Goal: Task Accomplishment & Management: Use online tool/utility

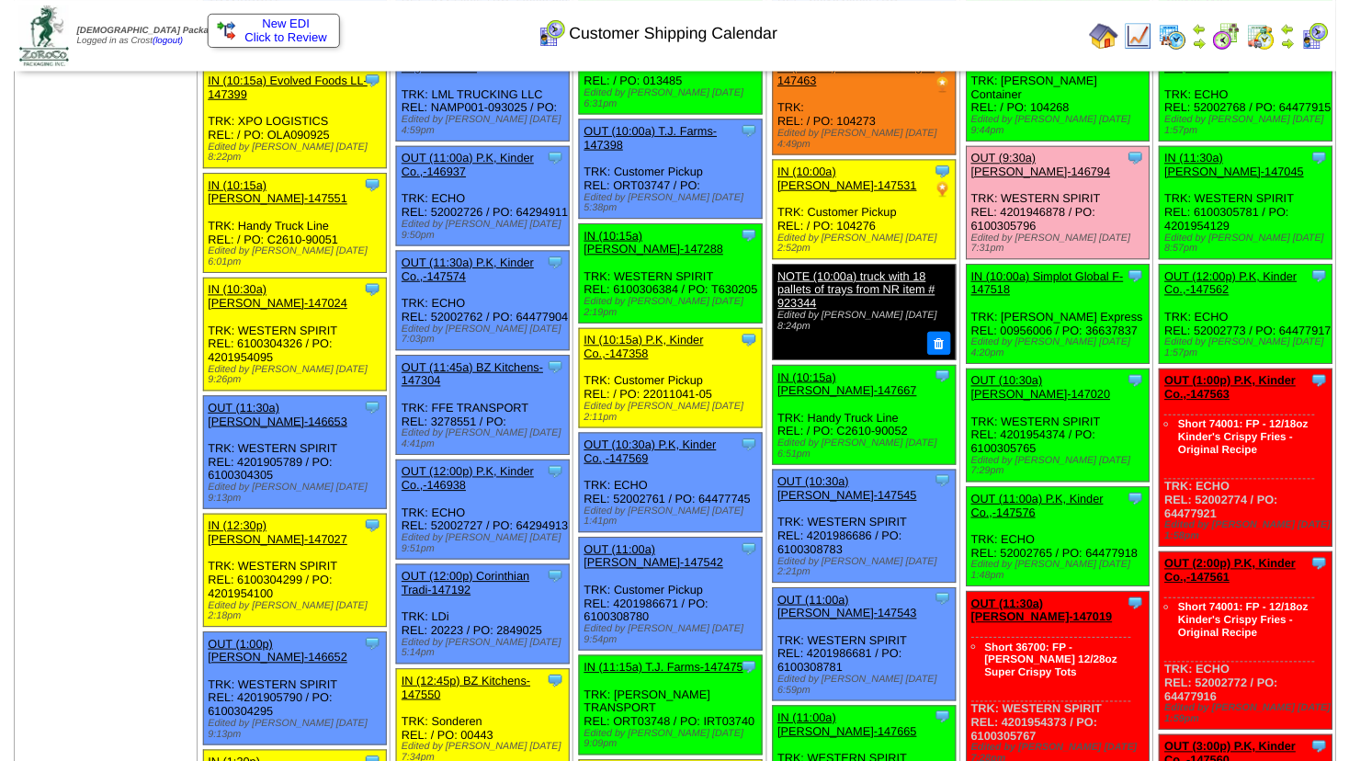
scroll to position [802, 0]
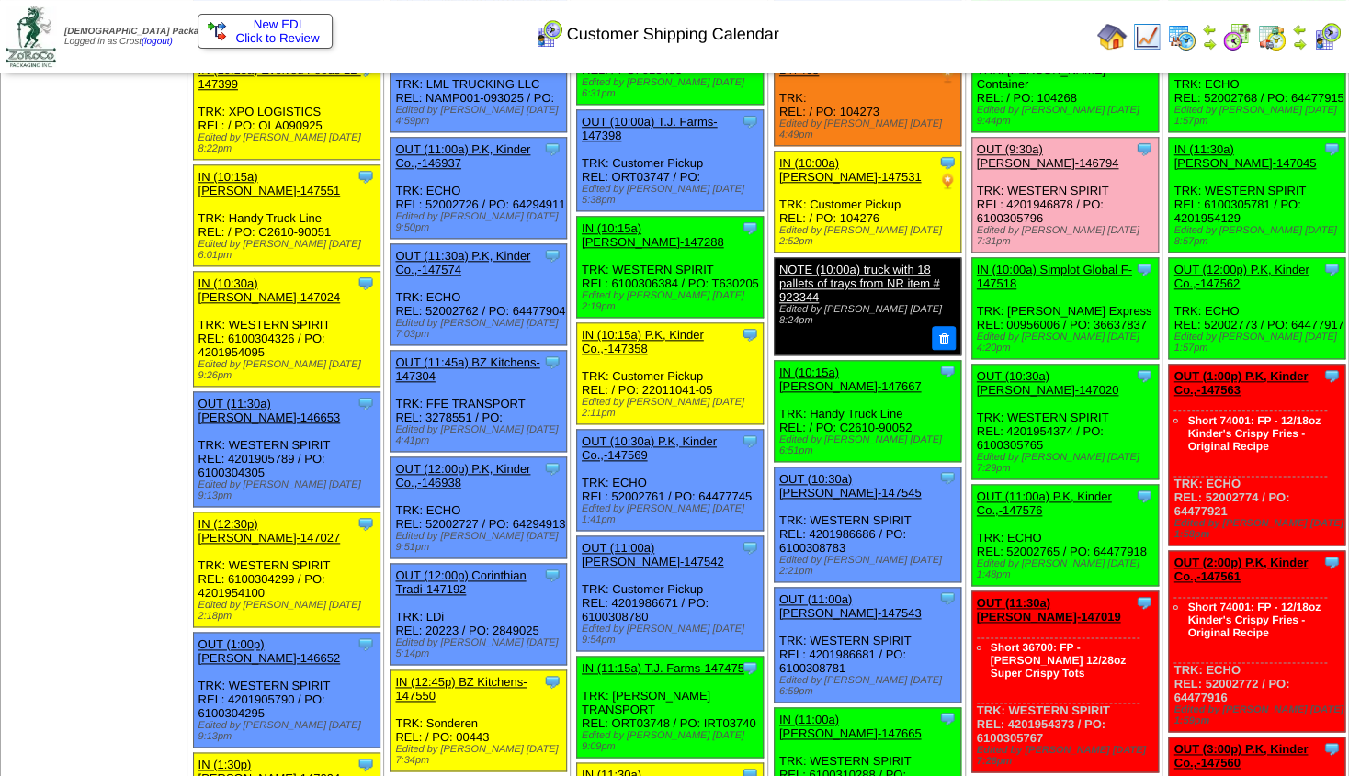
click at [1025, 369] on link "OUT (10:30a) [PERSON_NAME]-147020" at bounding box center [1048, 383] width 142 height 28
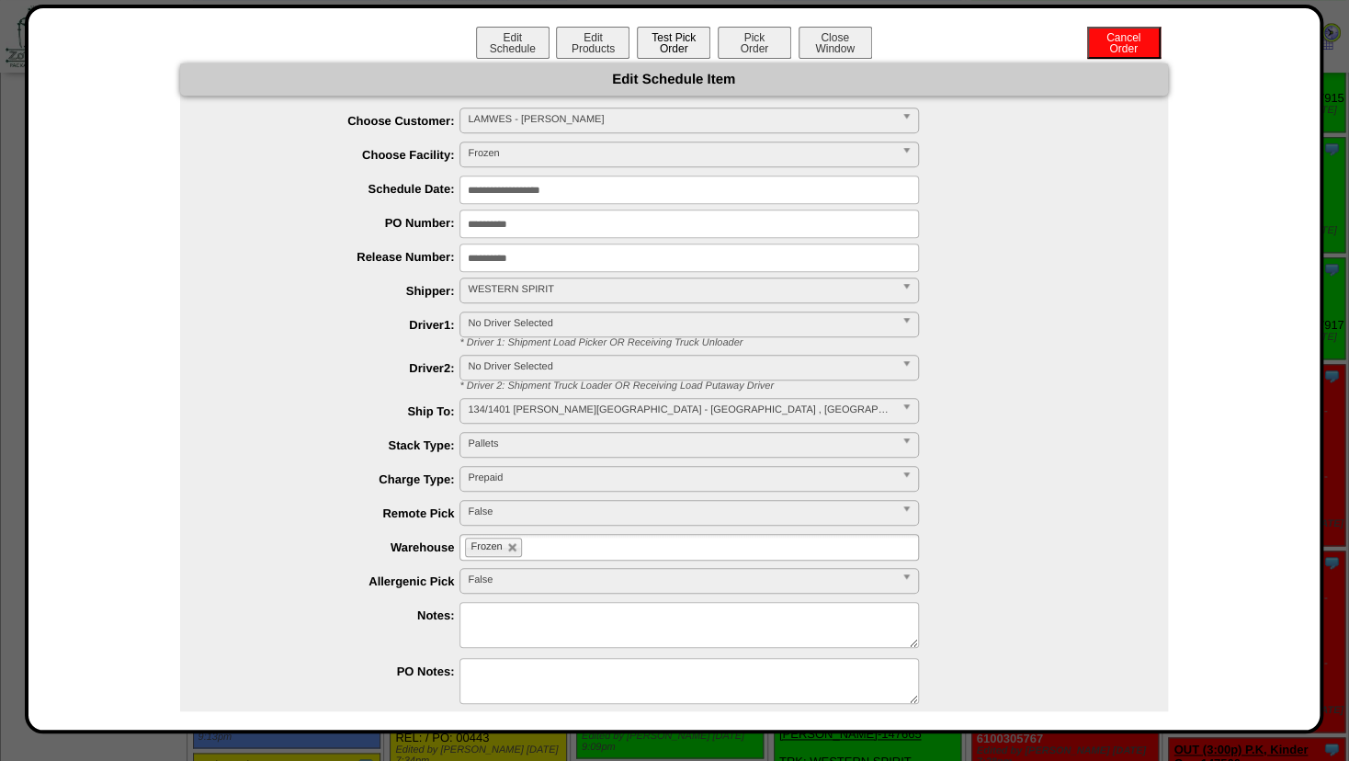
click at [649, 51] on button "Test Pick Order" at bounding box center [673, 43] width 73 height 32
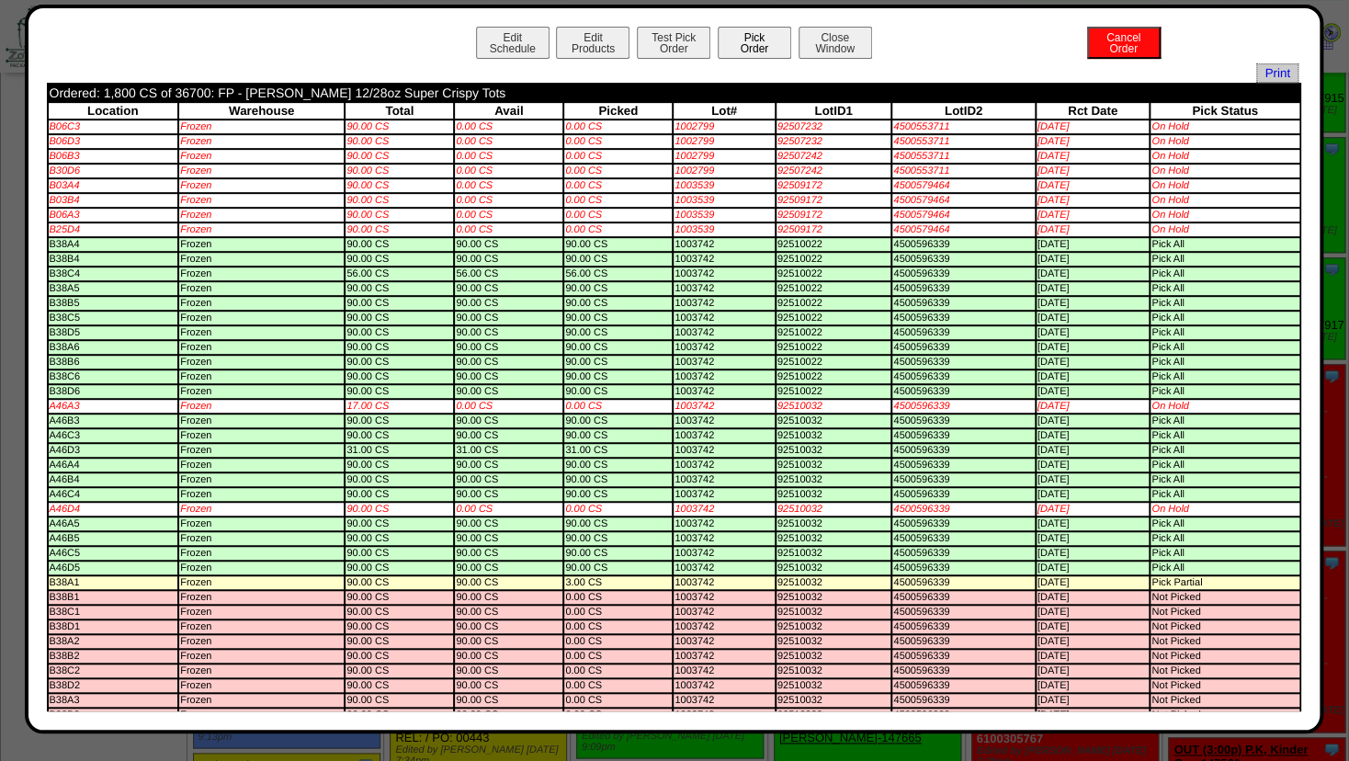
click at [733, 44] on button "Pick Order" at bounding box center [754, 43] width 73 height 32
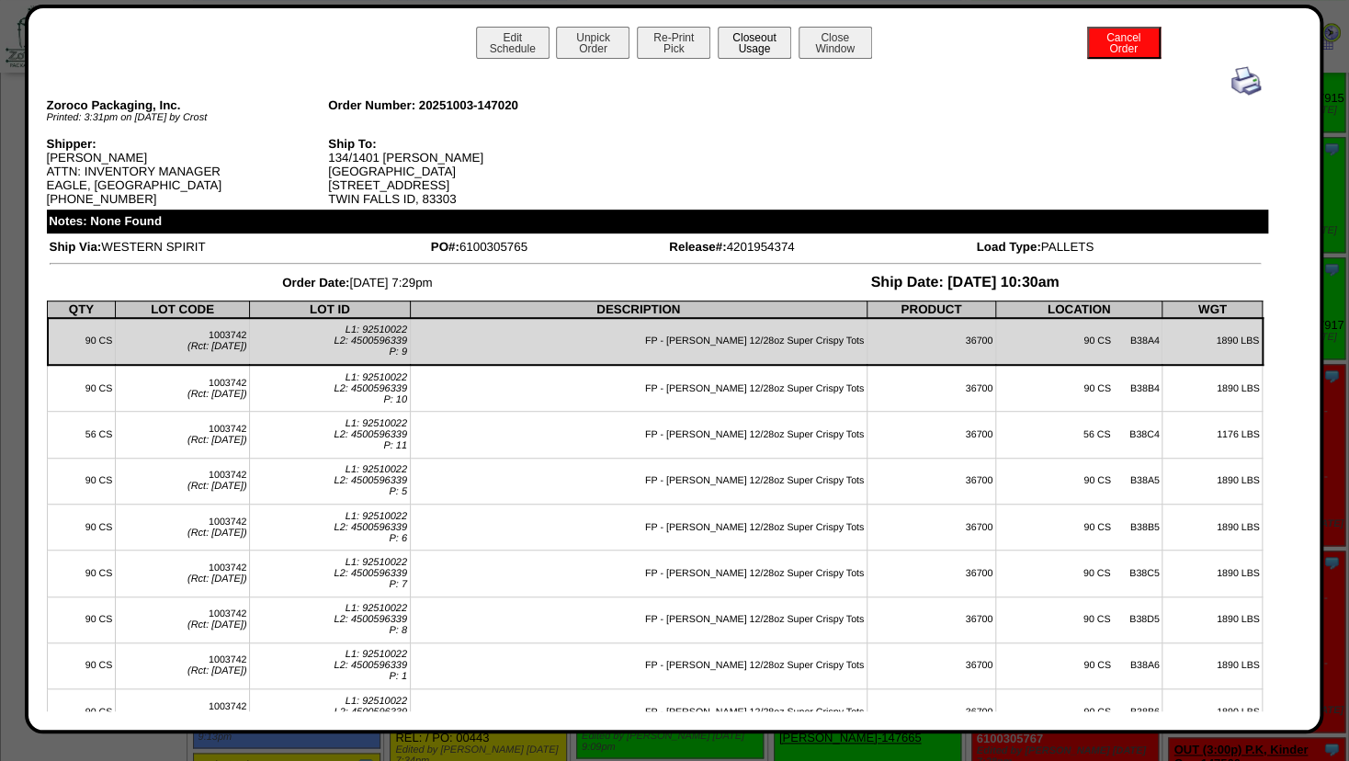
click at [749, 44] on button "Closeout Usage" at bounding box center [754, 43] width 73 height 32
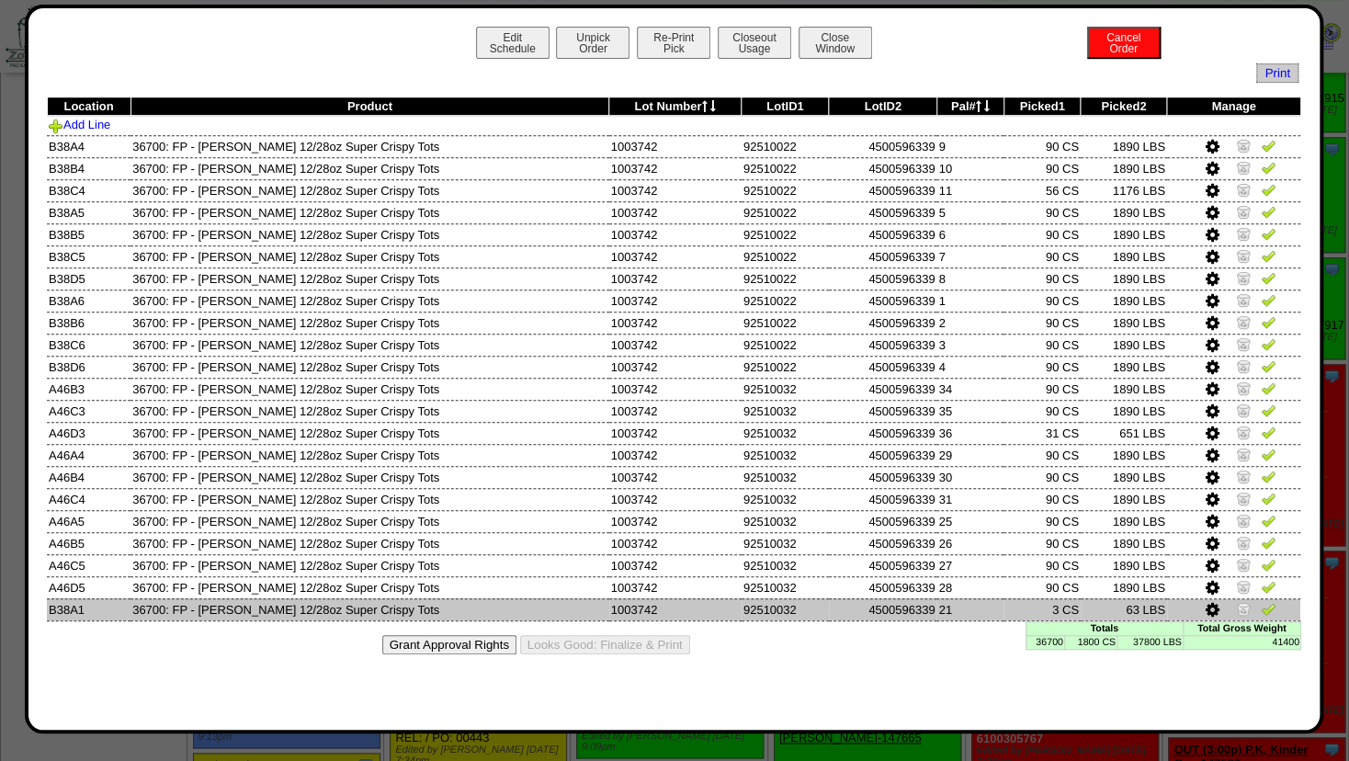
click at [1245, 608] on img at bounding box center [1243, 608] width 15 height 15
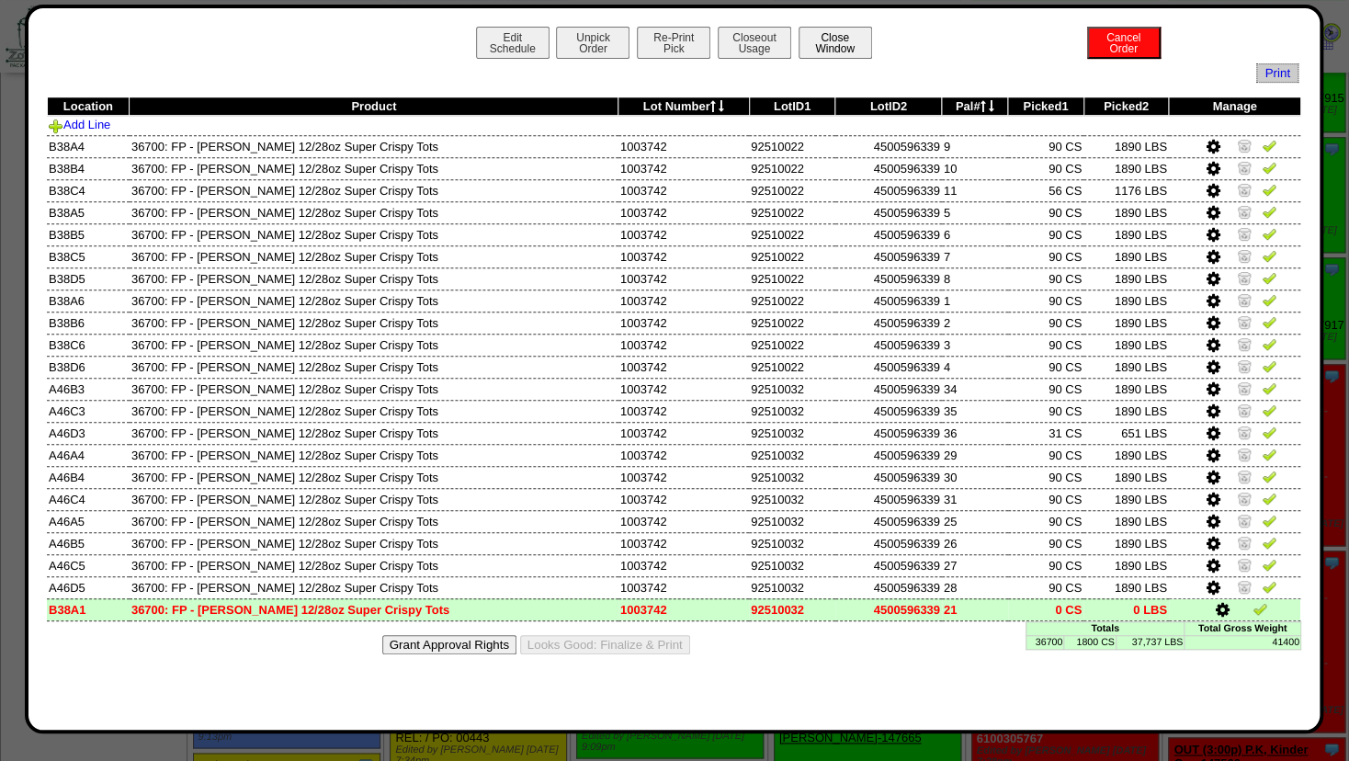
click at [835, 50] on button "Close Window" at bounding box center [834, 43] width 73 height 32
